Goal: Navigation & Orientation: Find specific page/section

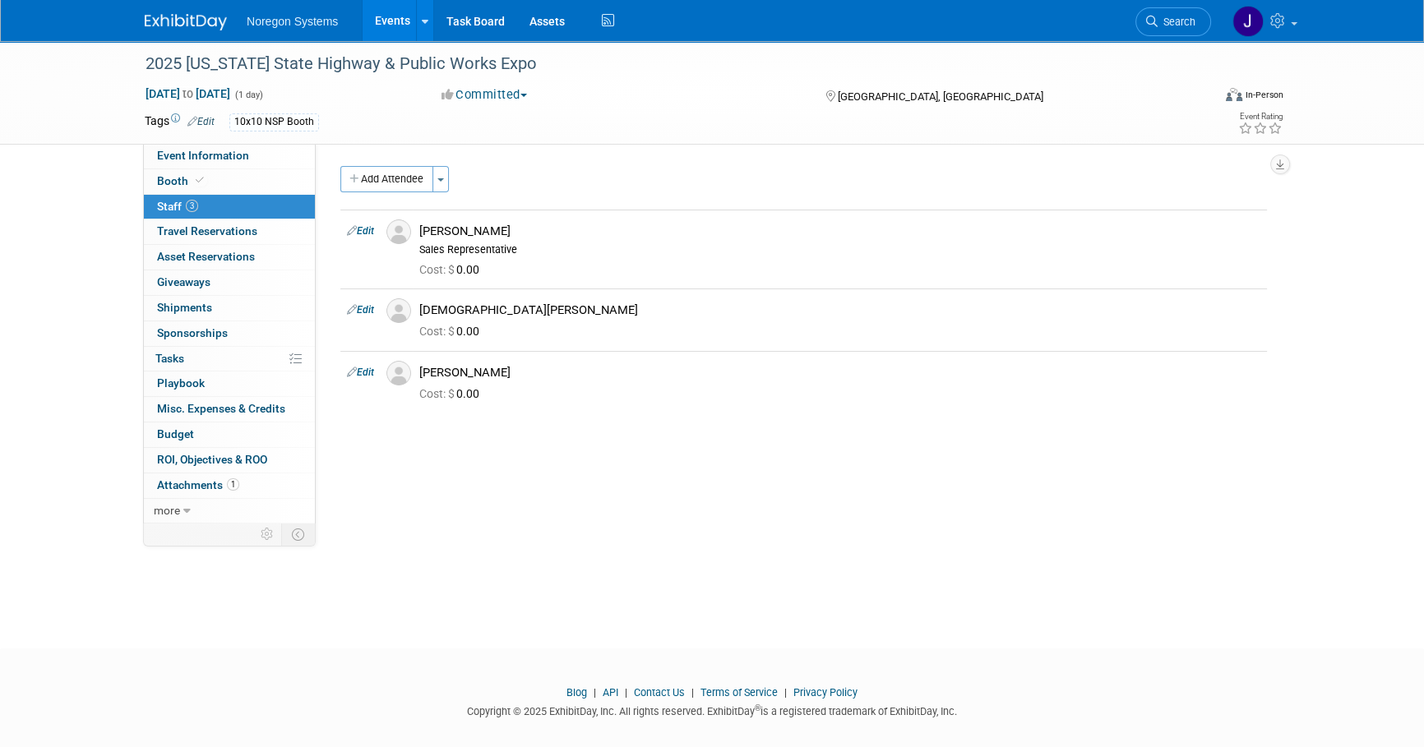
drag, startPoint x: 188, startPoint y: 16, endPoint x: 445, endPoint y: 73, distance: 263.4
click at [189, 16] on img at bounding box center [186, 22] width 82 height 16
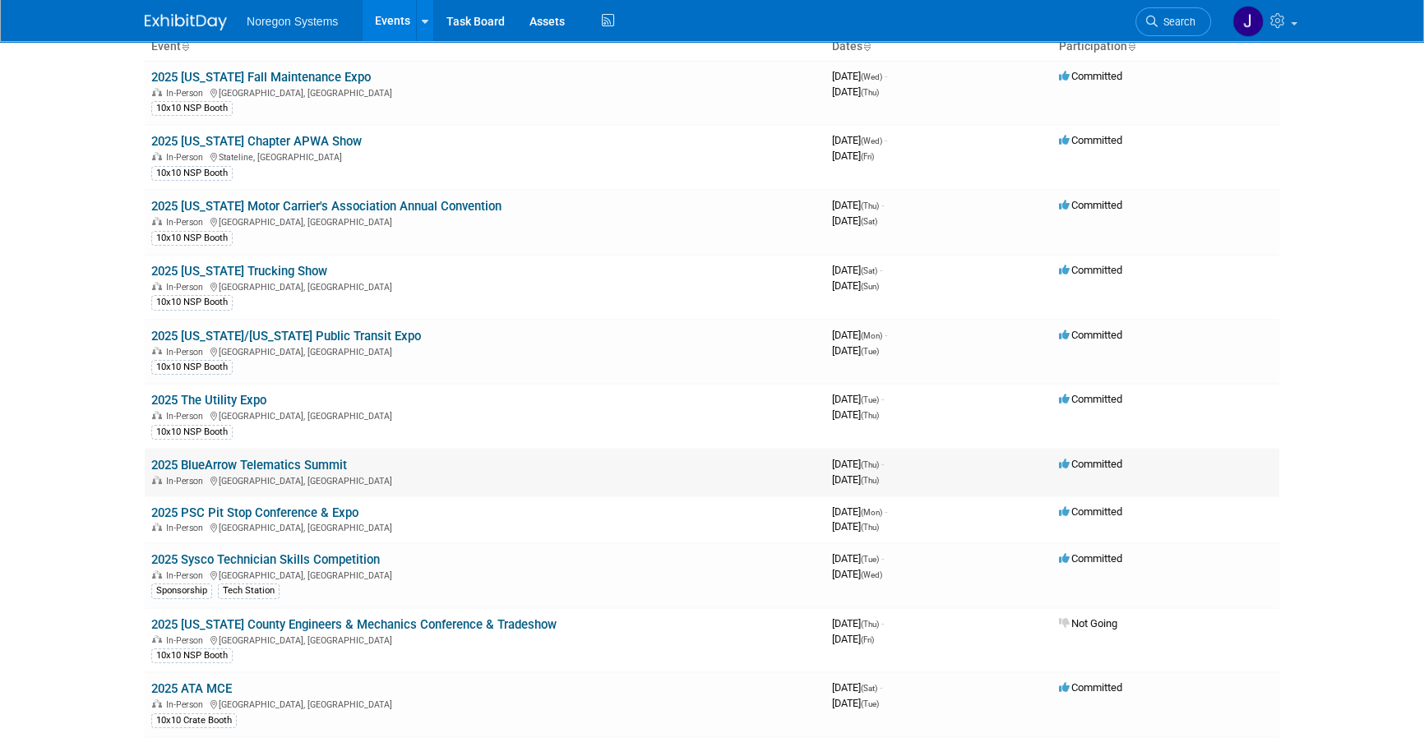
scroll to position [149, 0]
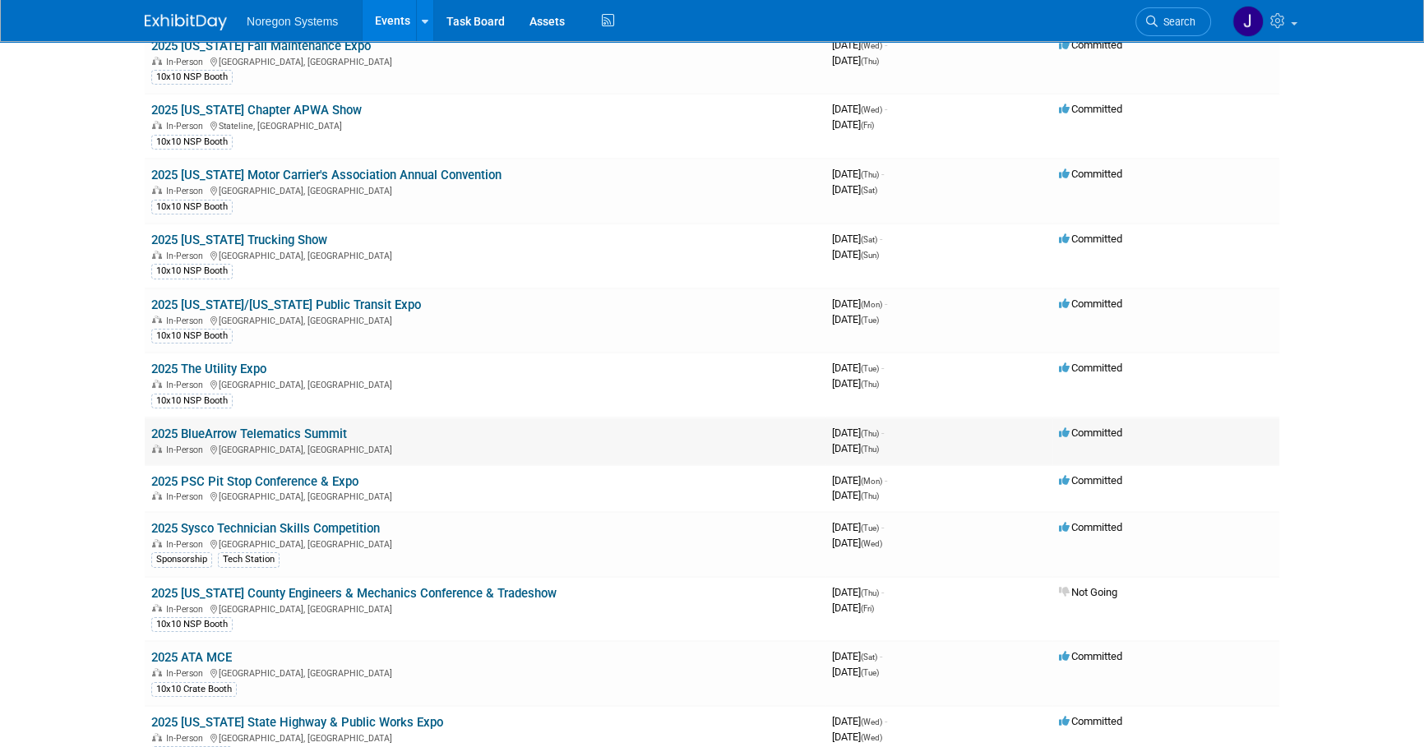
drag, startPoint x: 352, startPoint y: 429, endPoint x: 150, endPoint y: 438, distance: 201.6
click at [150, 438] on td "2025 BlueArrow Telematics Summit In-Person [GEOGRAPHIC_DATA], [GEOGRAPHIC_DATA]" at bounding box center [485, 441] width 681 height 47
copy link "2025 BlueArrow Telematics Summit"
click at [352, 427] on td "2025 BlueArrow Telematics Summit In-Person [GEOGRAPHIC_DATA], [GEOGRAPHIC_DATA]" at bounding box center [485, 441] width 681 height 47
drag, startPoint x: 324, startPoint y: 432, endPoint x: 148, endPoint y: 432, distance: 175.9
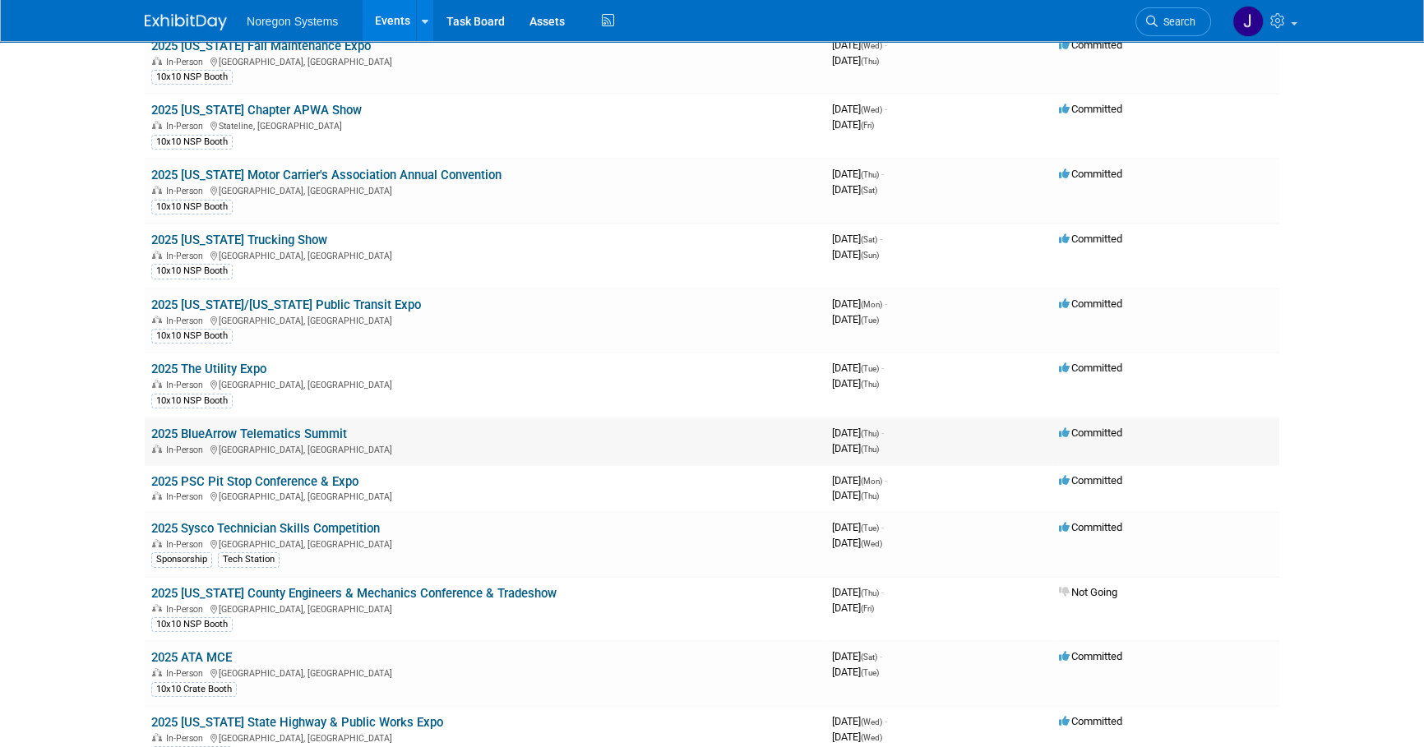
click at [148, 432] on td "2025 BlueArrow Telematics Summit In-Person [GEOGRAPHIC_DATA], [GEOGRAPHIC_DATA]" at bounding box center [485, 441] width 681 height 47
copy link "2025 BlueArrow Telematics Summit"
drag, startPoint x: 363, startPoint y: 481, endPoint x: 146, endPoint y: 482, distance: 217.0
click at [146, 482] on td "2025 PSC Pit Stop Conference & Expo In-Person [GEOGRAPHIC_DATA], [GEOGRAPHIC_DA…" at bounding box center [485, 488] width 681 height 47
copy link "2025 PSC Pit Stop Conference & Expo"
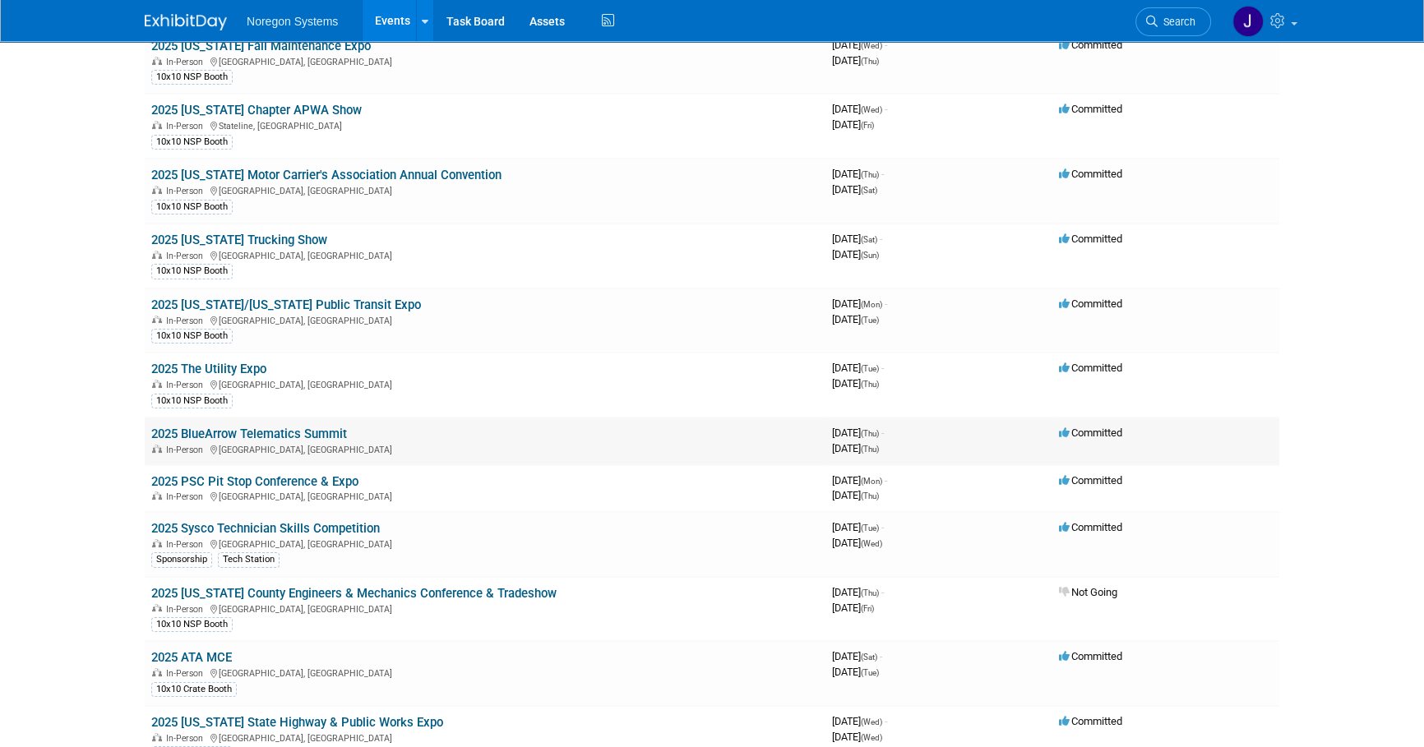
drag, startPoint x: 358, startPoint y: 436, endPoint x: 149, endPoint y: 430, distance: 209.7
click at [149, 430] on td "2025 BlueArrow Telematics Summit In-Person [GEOGRAPHIC_DATA], [GEOGRAPHIC_DATA]" at bounding box center [485, 441] width 681 height 47
drag, startPoint x: 435, startPoint y: 441, endPoint x: 362, endPoint y: 433, distance: 73.5
click at [432, 442] on div "In-Person [GEOGRAPHIC_DATA], [GEOGRAPHIC_DATA]" at bounding box center [484, 448] width 667 height 13
drag, startPoint x: 372, startPoint y: 431, endPoint x: 151, endPoint y: 430, distance: 220.3
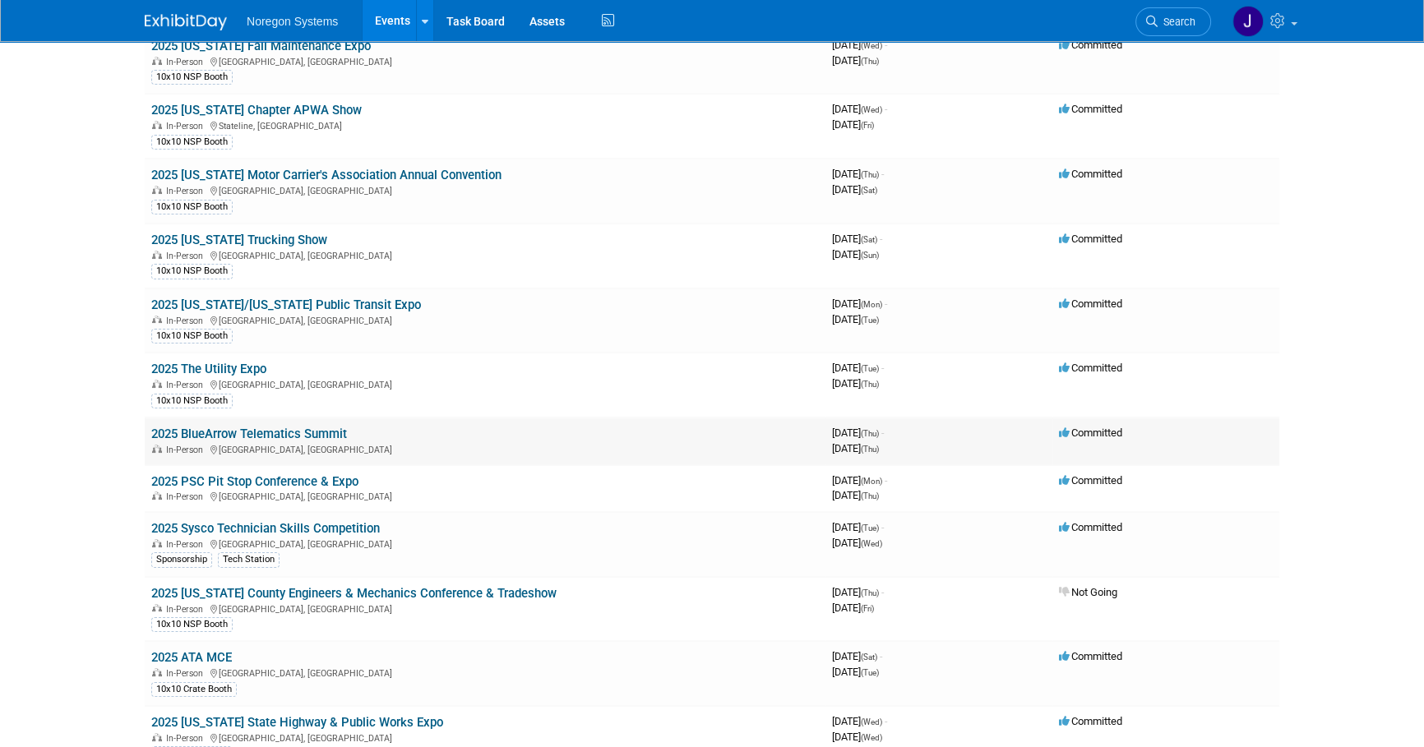
click at [151, 430] on td "2025 BlueArrow Telematics Summit In-Person [GEOGRAPHIC_DATA], [GEOGRAPHIC_DATA]" at bounding box center [485, 441] width 681 height 47
copy link "2025 BlueArrow Telematics Summit"
drag, startPoint x: 384, startPoint y: 525, endPoint x: 151, endPoint y: 524, distance: 232.6
click at [151, 524] on td "2025 Sysco Technician Skills Competition In-Person [GEOGRAPHIC_DATA], [GEOGRAPH…" at bounding box center [485, 544] width 681 height 65
copy link "2025 Sysco Technician Skills Competition"
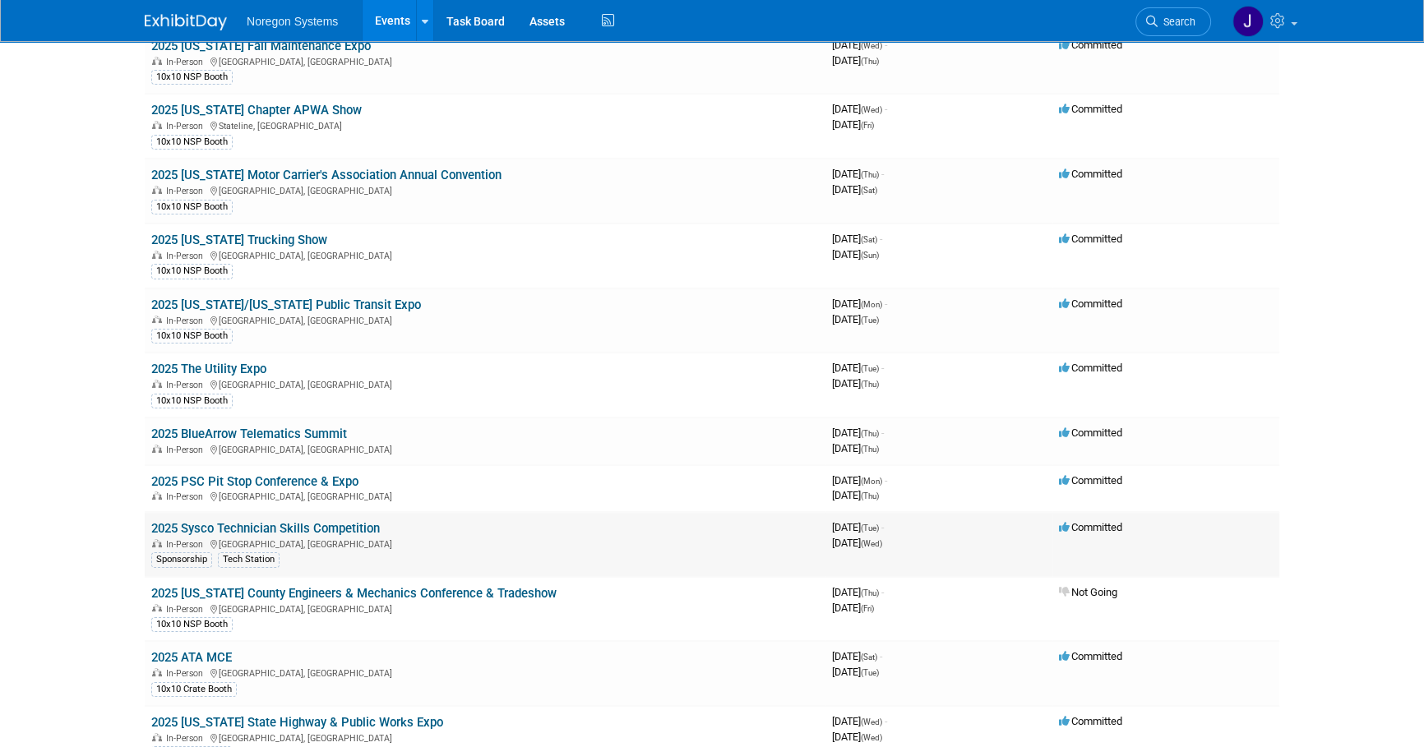
drag, startPoint x: 414, startPoint y: 522, endPoint x: 399, endPoint y: 526, distance: 16.1
click at [414, 522] on td "2025 Sysco Technician Skills Competition In-Person [GEOGRAPHIC_DATA], [GEOGRAPH…" at bounding box center [485, 544] width 681 height 65
drag, startPoint x: 393, startPoint y: 529, endPoint x: 143, endPoint y: 530, distance: 249.9
click at [425, 522] on td "2025 Sysco Technician Skills Competition In-Person [GEOGRAPHIC_DATA], [GEOGRAPH…" at bounding box center [485, 544] width 681 height 65
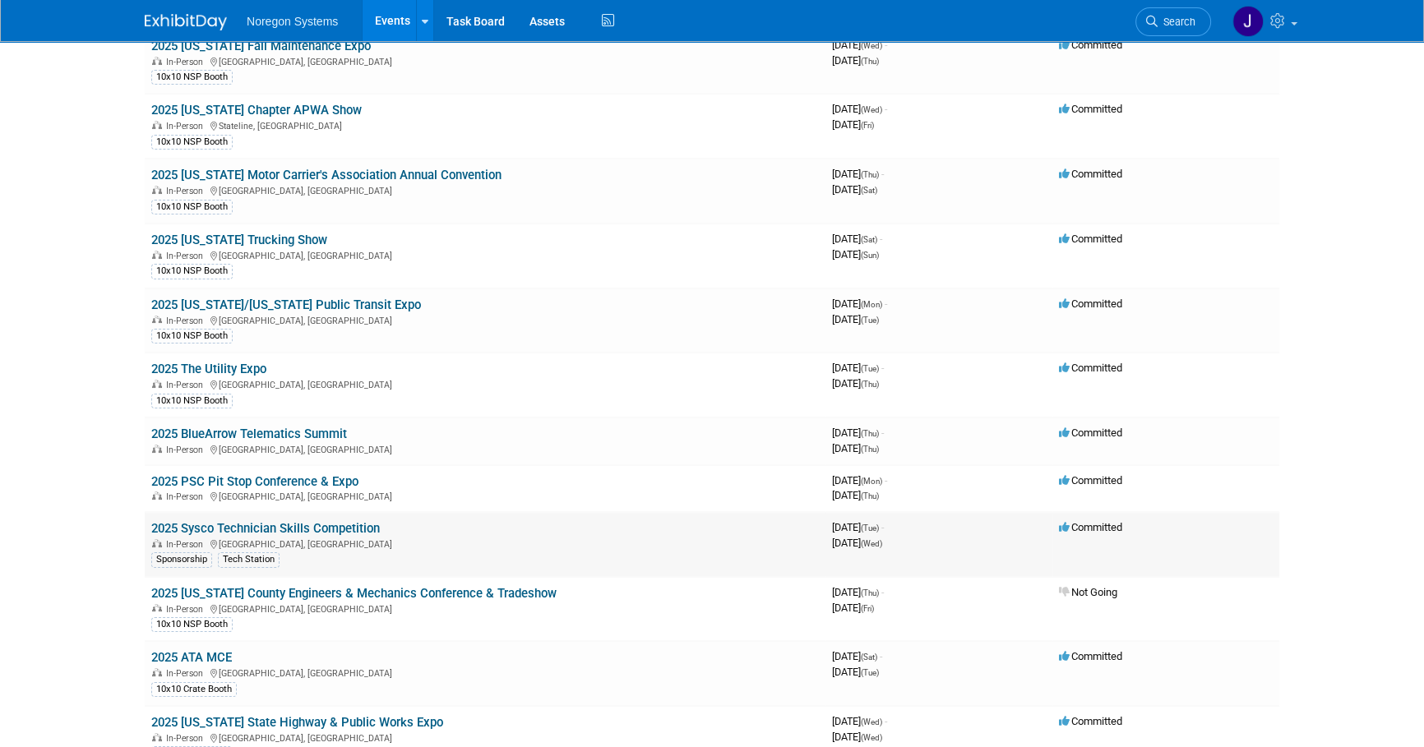
drag, startPoint x: 399, startPoint y: 528, endPoint x: 154, endPoint y: 527, distance: 244.9
click at [154, 527] on td "2025 Sysco Technician Skills Competition In-Person [GEOGRAPHIC_DATA], [GEOGRAPH…" at bounding box center [485, 544] width 681 height 65
copy link "2025 Sysco Technician Skills Competition"
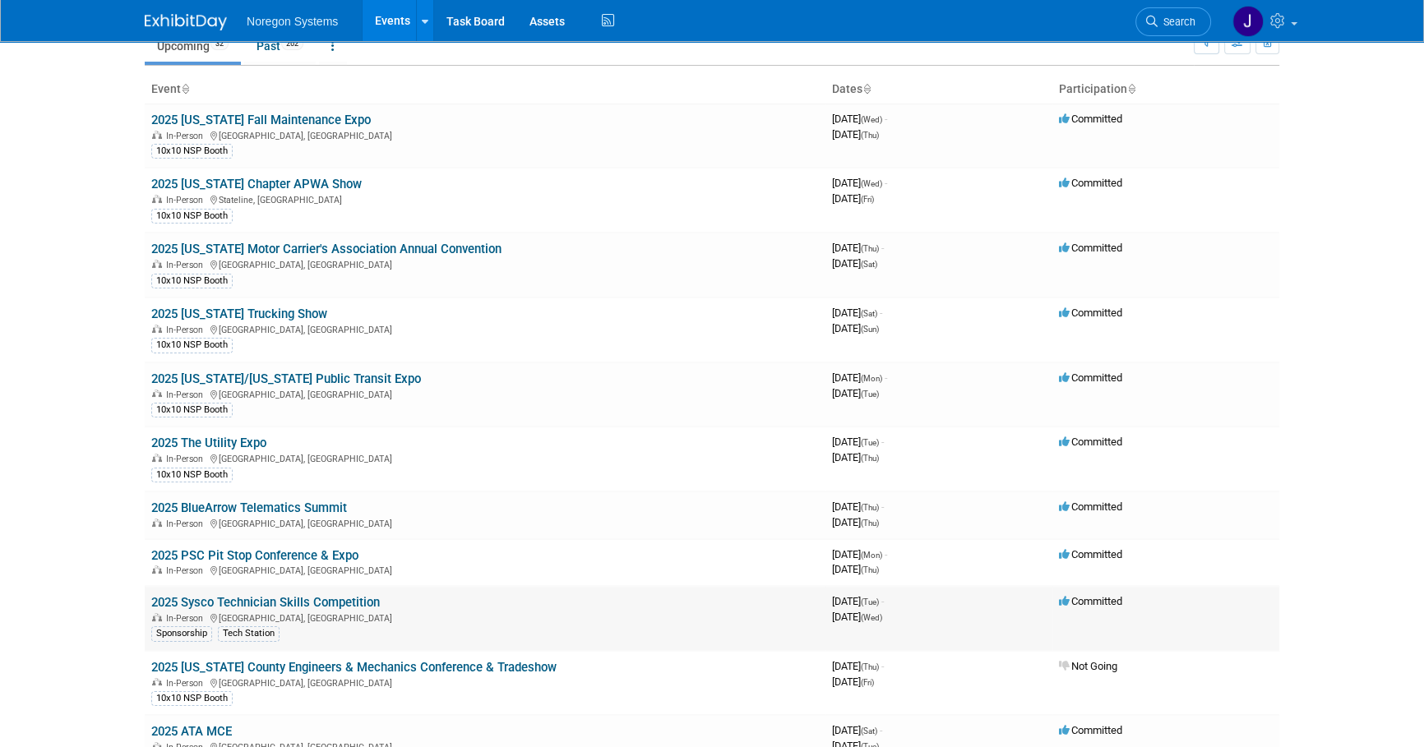
scroll to position [74, 0]
